Goal: Information Seeking & Learning: Learn about a topic

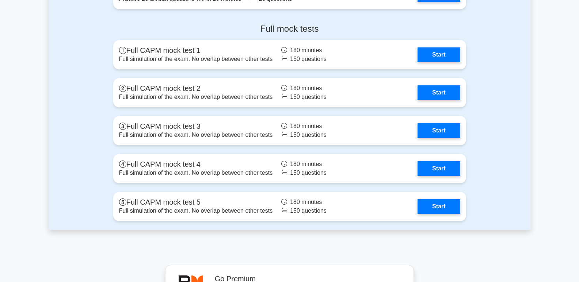
scroll to position [1900, 0]
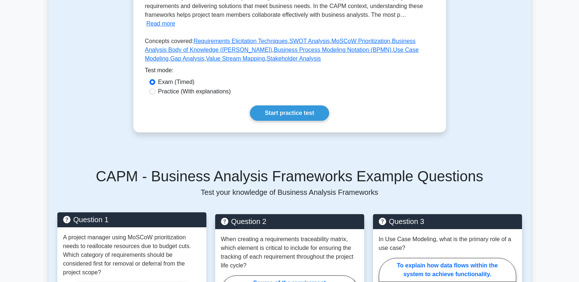
scroll to position [219, 0]
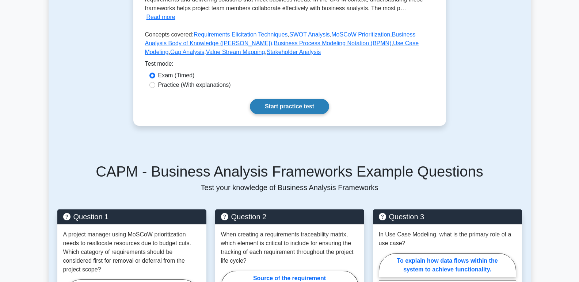
click at [250, 99] on link "Start practice test" at bounding box center [289, 106] width 79 height 15
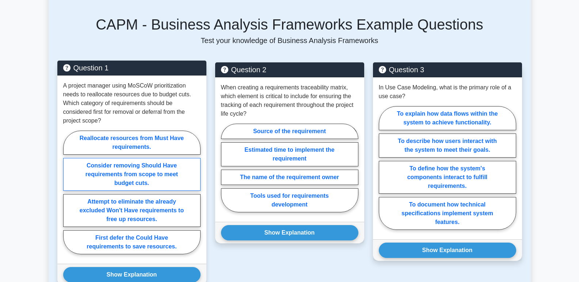
scroll to position [340, 0]
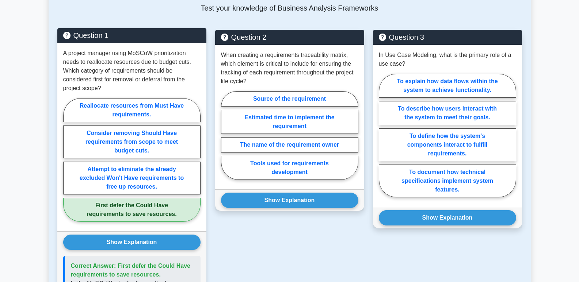
scroll to position [376, 0]
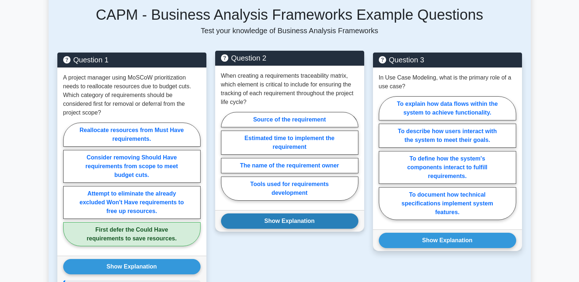
click at [288, 214] on button "Show Explanation" at bounding box center [289, 221] width 137 height 15
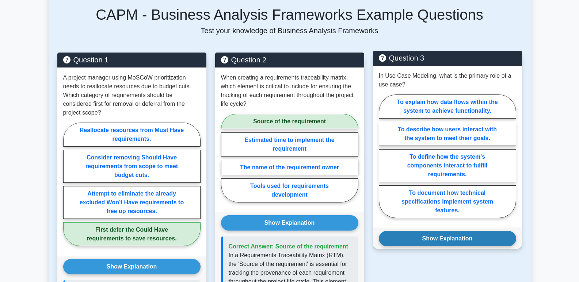
click at [438, 231] on button "Show Explanation" at bounding box center [447, 238] width 137 height 15
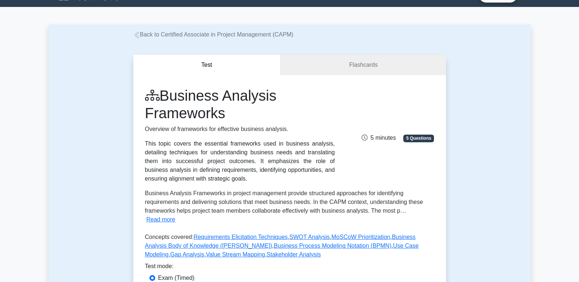
scroll to position [0, 0]
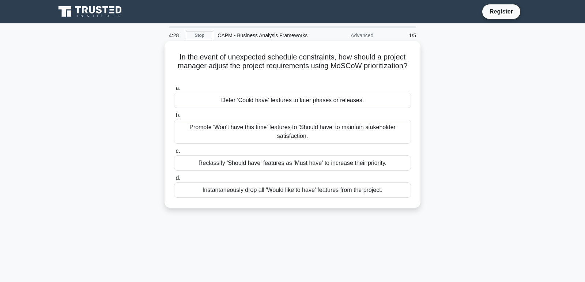
click at [182, 113] on label "b. Promote 'Won't have this time' features to 'Should have' to maintain stakeho…" at bounding box center [292, 127] width 237 height 33
click at [174, 113] on input "b. Promote 'Won't have this time' features to 'Should have' to maintain stakeho…" at bounding box center [174, 115] width 0 height 5
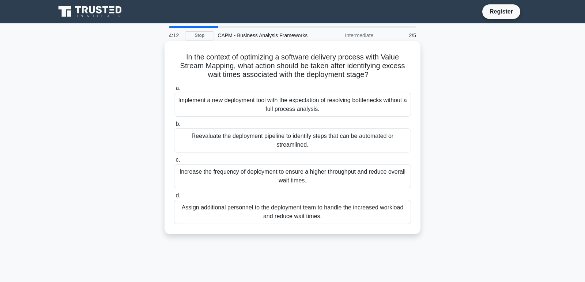
click at [206, 168] on div "Increase the frequency of deployment to ensure a higher throughput and reduce o…" at bounding box center [292, 176] width 237 height 24
click at [174, 163] on input "c. Increase the frequency of deployment to ensure a higher throughput and reduc…" at bounding box center [174, 160] width 0 height 5
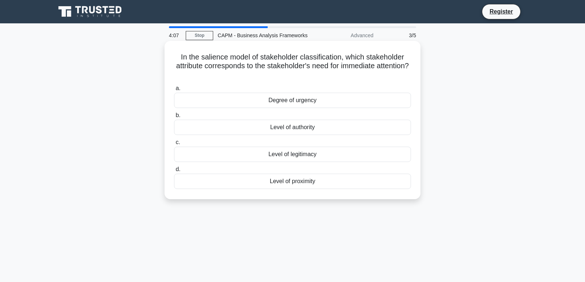
click at [290, 95] on div "Degree of urgency" at bounding box center [292, 100] width 237 height 15
click at [174, 91] on input "a. Degree of urgency" at bounding box center [174, 88] width 0 height 5
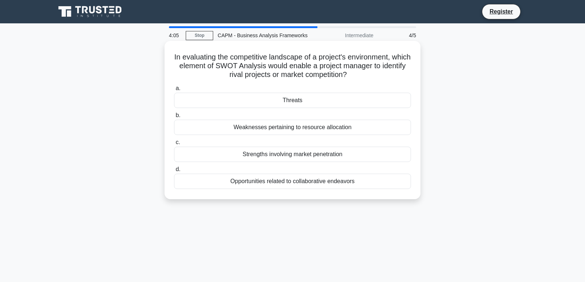
click at [260, 128] on div "Weaknesses pertaining to resource allocation" at bounding box center [292, 127] width 237 height 15
click at [174, 118] on input "b. Weaknesses pertaining to resource allocation" at bounding box center [174, 115] width 0 height 5
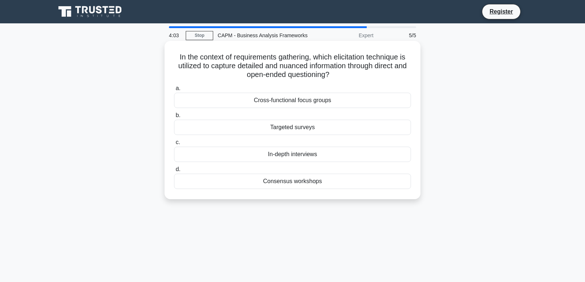
click at [270, 152] on div "In-depth interviews" at bounding box center [292, 154] width 237 height 15
click at [174, 145] on input "c. In-depth interviews" at bounding box center [174, 142] width 0 height 5
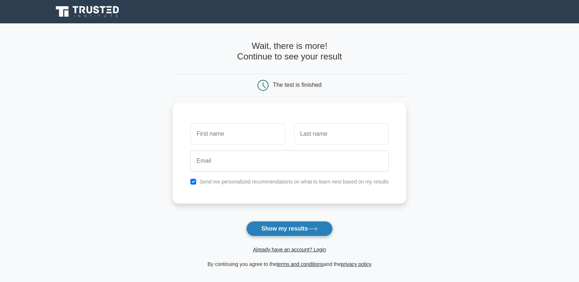
click at [277, 221] on button "Show my results" at bounding box center [289, 228] width 86 height 15
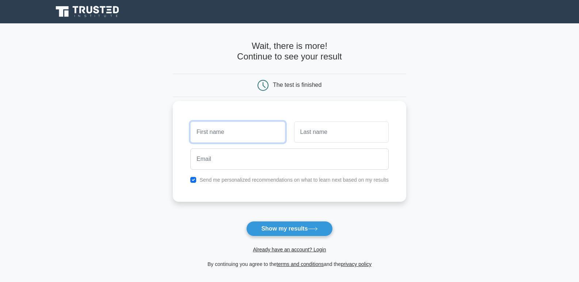
click at [220, 126] on input "text" at bounding box center [237, 132] width 95 height 21
type input "[PERSON_NAME]"
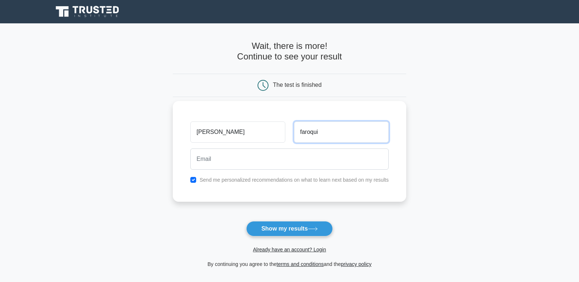
type input "faroqui"
